Goal: Navigation & Orientation: Find specific page/section

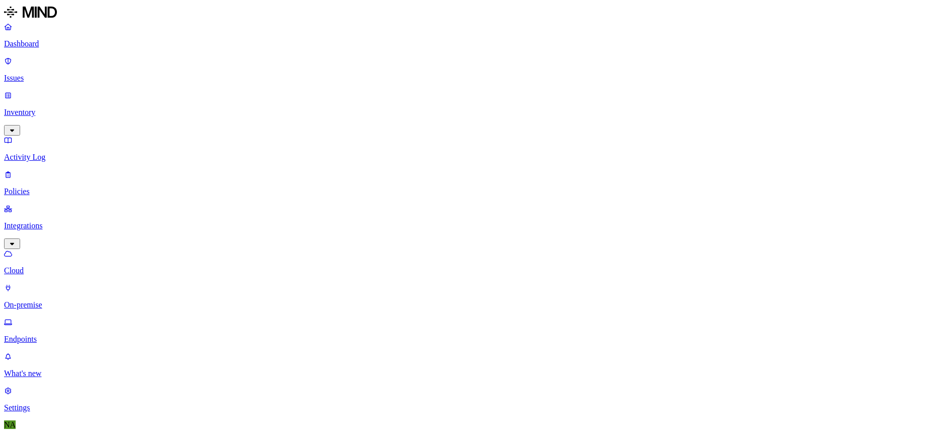
click at [56, 335] on p "Endpoints" at bounding box center [470, 339] width 933 height 9
click at [64, 40] on p "Dashboard" at bounding box center [470, 43] width 933 height 9
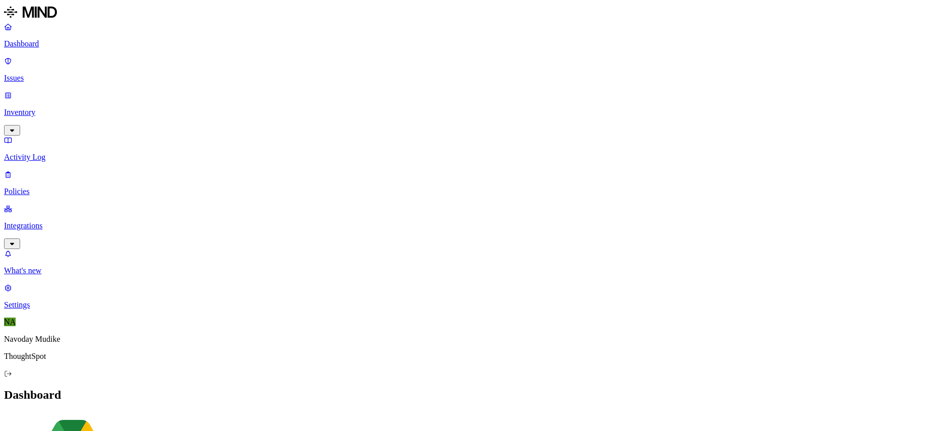
click at [11, 60] on icon at bounding box center [8, 61] width 6 height 7
